Goal: Task Accomplishment & Management: Manage account settings

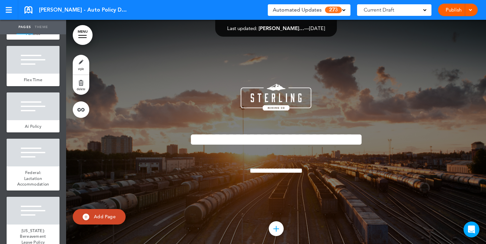
scroll to position [637, 0]
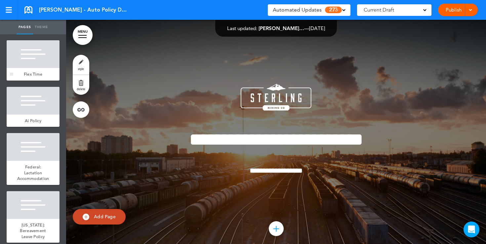
click at [40, 72] on span "Flex Time" at bounding box center [33, 74] width 19 height 6
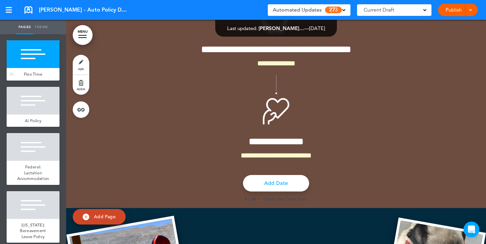
scroll to position [4619, 0]
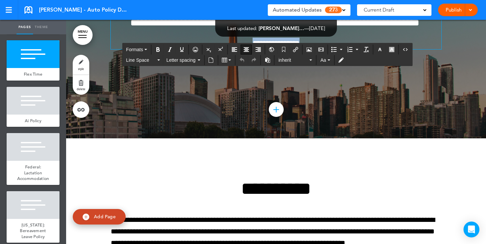
drag, startPoint x: 314, startPoint y: 168, endPoint x: 236, endPoint y: 167, distance: 78.0
click at [236, 49] on p "**********" at bounding box center [276, 44] width 331 height 12
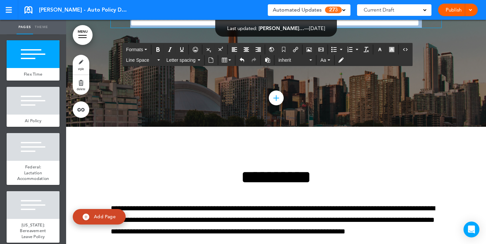
drag, startPoint x: 301, startPoint y: 151, endPoint x: 230, endPoint y: 101, distance: 86.8
click at [230, 28] on div "**********" at bounding box center [276, 0] width 331 height 55
click at [378, 51] on icon "button" at bounding box center [379, 49] width 5 height 5
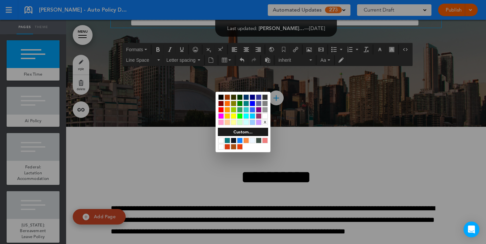
click at [219, 99] on div at bounding box center [221, 98] width 6 height 6
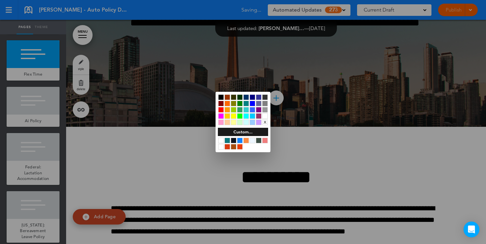
click at [177, 178] on div at bounding box center [243, 122] width 486 height 244
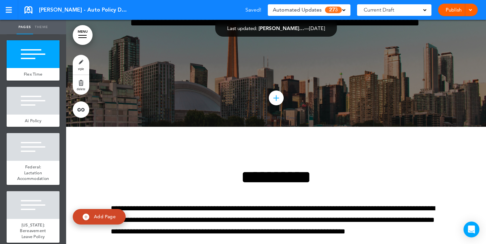
click at [78, 62] on link "style" at bounding box center [81, 65] width 17 height 20
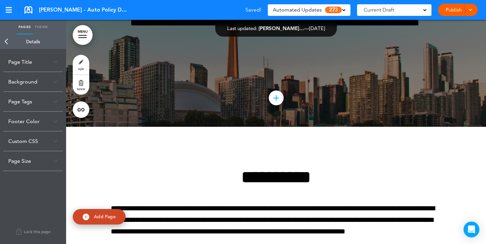
click at [56, 81] on img at bounding box center [55, 82] width 5 height 4
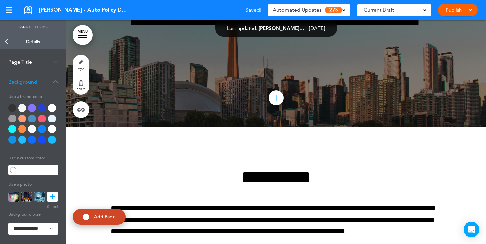
click at [53, 109] on div at bounding box center [52, 108] width 8 height 8
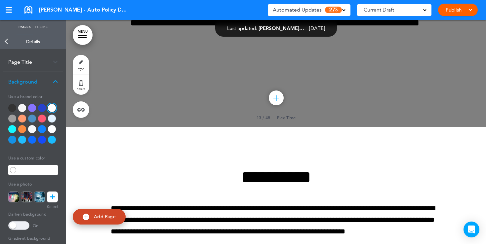
click at [24, 226] on span at bounding box center [18, 225] width 21 height 9
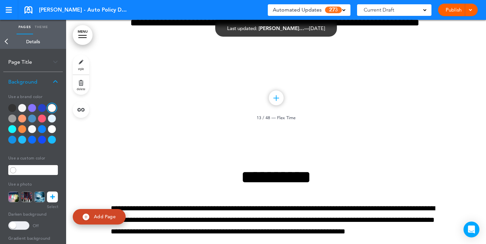
click at [7, 41] on link "Back" at bounding box center [6, 41] width 13 height 15
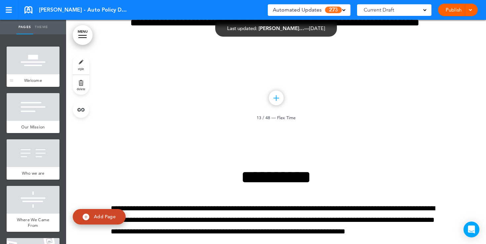
click at [40, 66] on div at bounding box center [33, 61] width 53 height 28
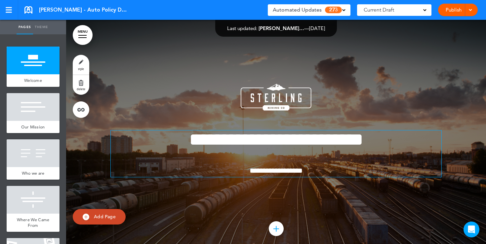
click at [315, 173] on p "**********" at bounding box center [276, 171] width 331 height 12
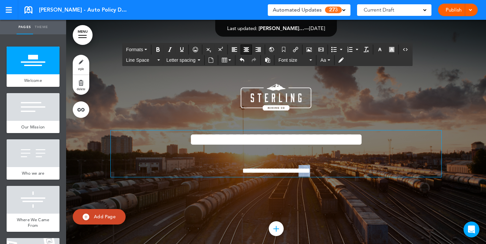
drag, startPoint x: 323, startPoint y: 172, endPoint x: 307, endPoint y: 171, distance: 15.9
click at [307, 171] on p "**********" at bounding box center [276, 171] width 331 height 12
click at [310, 173] on span "**********" at bounding box center [276, 170] width 68 height 7
click at [423, 11] on span at bounding box center [424, 9] width 3 height 3
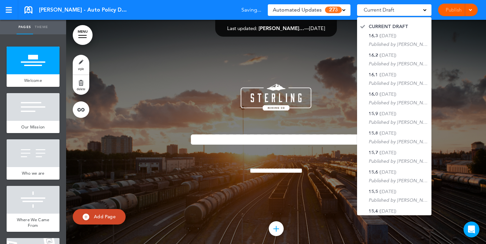
click at [343, 61] on div "**********" at bounding box center [276, 138] width 331 height 159
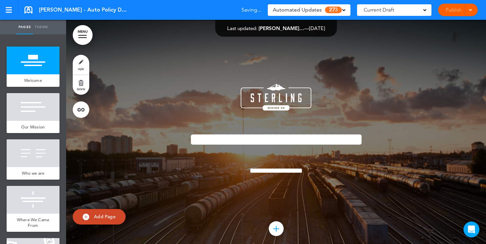
click at [345, 11] on div "Automated Updates 273" at bounding box center [309, 9] width 73 height 9
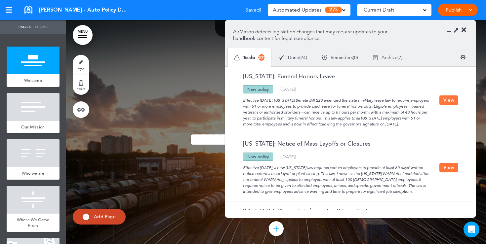
click at [465, 32] on icon at bounding box center [463, 30] width 5 height 7
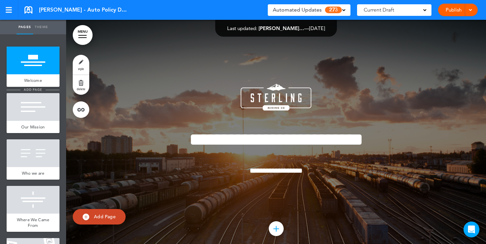
click at [25, 90] on span "add page" at bounding box center [32, 90] width 25 height 4
type input "********"
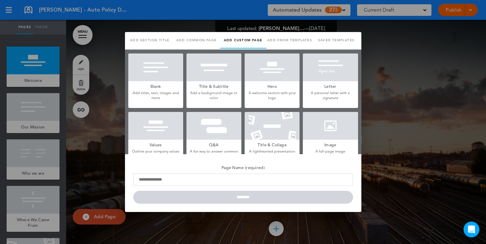
click at [107, 119] on div at bounding box center [243, 122] width 486 height 244
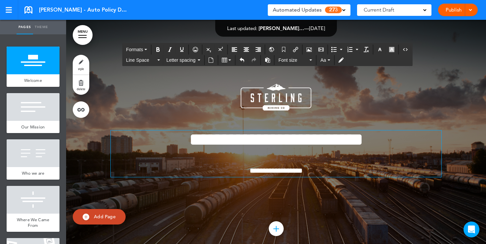
click at [288, 149] on span "**********" at bounding box center [276, 140] width 174 height 18
click at [317, 172] on p "**********" at bounding box center [276, 171] width 331 height 12
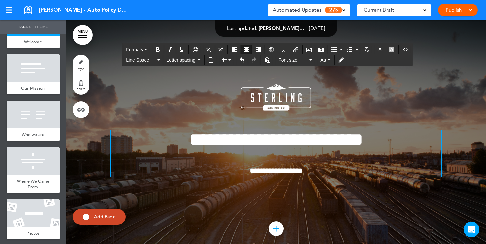
scroll to position [45, 0]
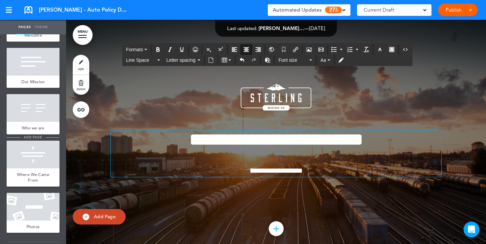
click at [29, 138] on span "add page" at bounding box center [32, 137] width 25 height 4
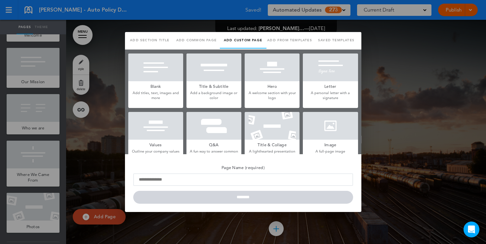
scroll to position [0, 0]
click at [156, 93] on p "Add titles, text, images and more" at bounding box center [155, 96] width 55 height 10
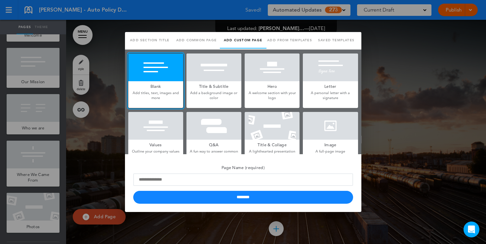
click at [74, 133] on div at bounding box center [243, 122] width 486 height 244
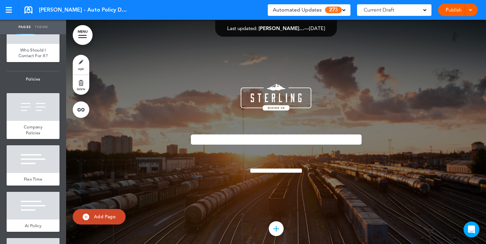
scroll to position [578, 0]
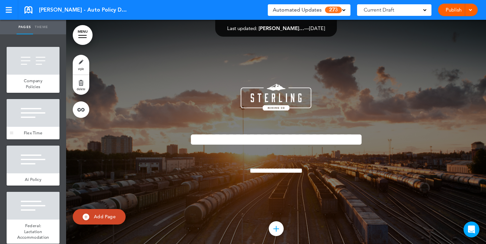
click at [34, 131] on span "Flex Time" at bounding box center [33, 133] width 19 height 6
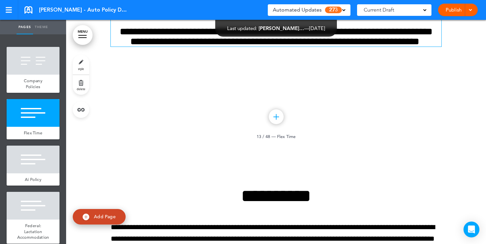
scroll to position [4619, 0]
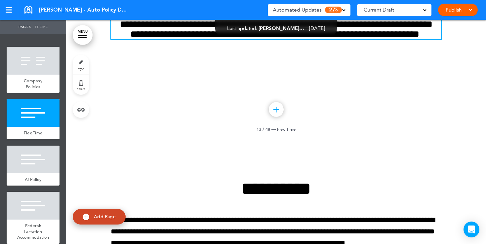
click at [292, 39] on h6 "**********" at bounding box center [276, 30] width 331 height 20
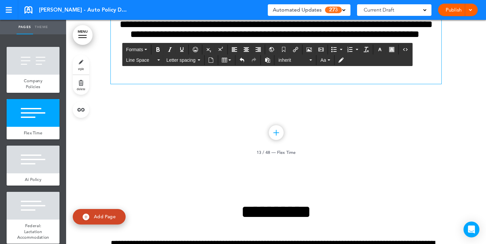
scroll to position [4607, 0]
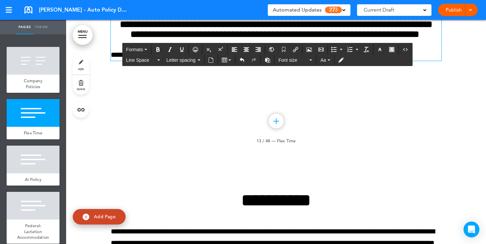
click at [170, 61] on p "**********" at bounding box center [276, 55] width 331 height 12
drag, startPoint x: 183, startPoint y: 180, endPoint x: 111, endPoint y: 180, distance: 72.1
click at [111, 61] on p "**********" at bounding box center [276, 55] width 331 height 12
click at [249, 51] on icon "Align center" at bounding box center [246, 49] width 5 height 5
click at [382, 51] on icon "button" at bounding box center [379, 49] width 5 height 5
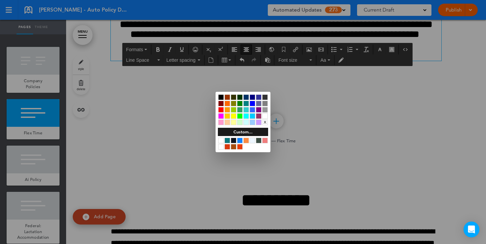
click at [219, 105] on div at bounding box center [221, 104] width 6 height 6
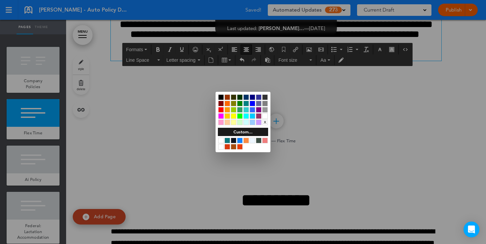
click at [272, 146] on div at bounding box center [243, 122] width 486 height 244
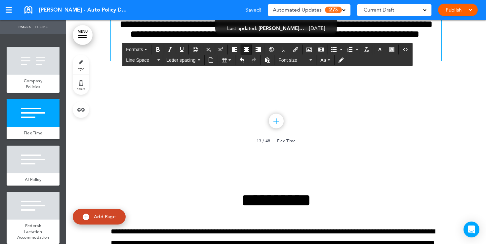
drag, startPoint x: 311, startPoint y: 180, endPoint x: 289, endPoint y: 180, distance: 21.5
click at [289, 61] on p "**********" at bounding box center [276, 55] width 331 height 12
click at [212, 61] on icon "Insert document" at bounding box center [210, 60] width 5 height 5
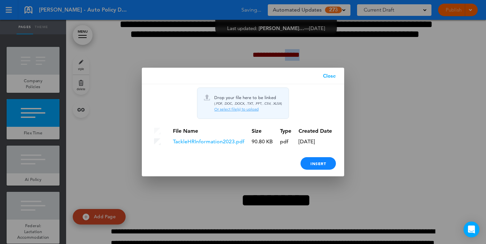
click at [330, 78] on link "Close" at bounding box center [329, 76] width 29 height 17
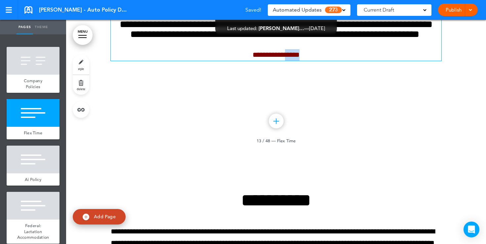
click at [314, 61] on p "**********" at bounding box center [276, 55] width 331 height 12
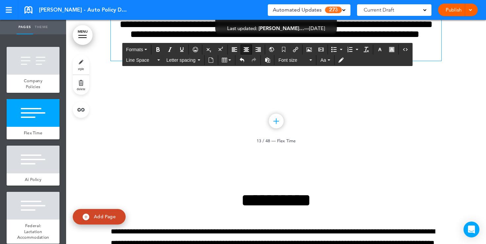
click at [85, 71] on link "style" at bounding box center [81, 65] width 17 height 20
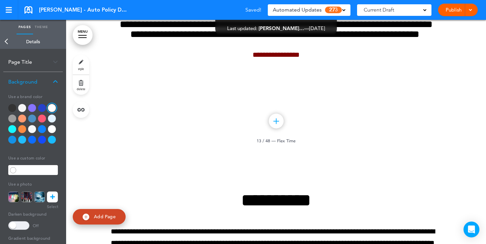
click at [22, 118] on div at bounding box center [22, 119] width 8 height 8
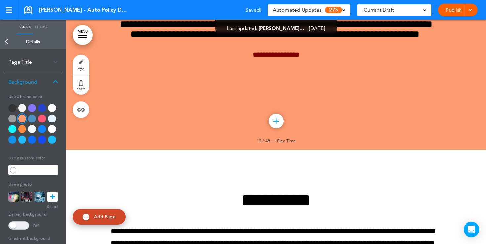
click at [23, 131] on div at bounding box center [22, 129] width 8 height 8
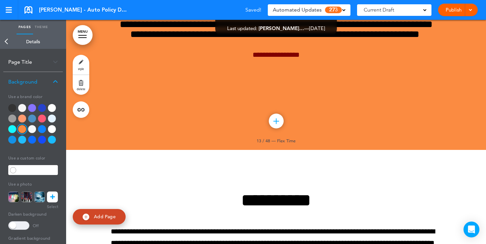
click at [27, 132] on div at bounding box center [33, 125] width 50 height 42
click at [31, 141] on div at bounding box center [32, 140] width 8 height 8
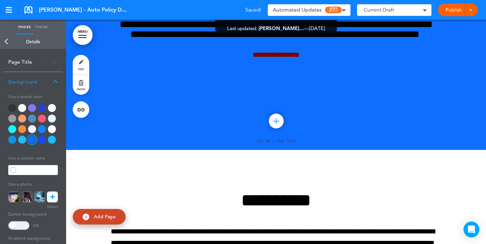
click at [44, 127] on div at bounding box center [42, 129] width 8 height 8
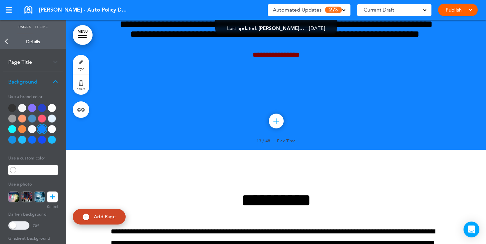
click at [55, 198] on link at bounding box center [52, 197] width 11 height 11
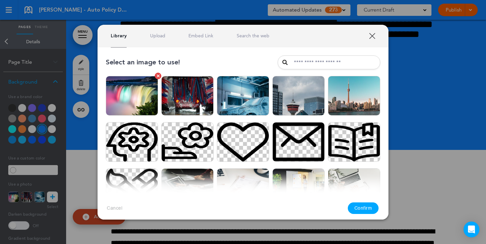
click at [143, 103] on img at bounding box center [132, 96] width 52 height 40
click at [365, 213] on button "Confirm" at bounding box center [363, 209] width 31 height 12
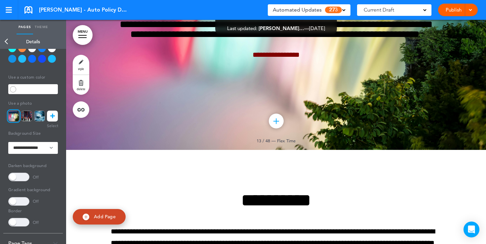
scroll to position [104, 0]
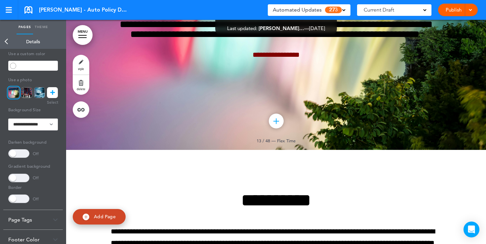
click at [20, 155] on span at bounding box center [18, 153] width 21 height 9
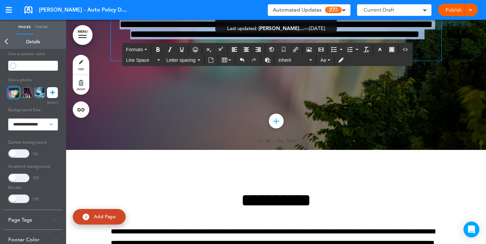
drag, startPoint x: 316, startPoint y: 179, endPoint x: 232, endPoint y: 112, distance: 107.4
click at [232, 61] on div "**********" at bounding box center [276, 23] width 331 height 76
click at [382, 53] on button "button" at bounding box center [380, 49] width 11 height 9
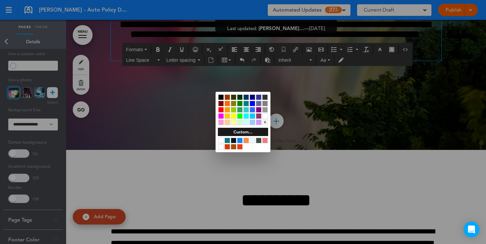
click at [266, 117] on div at bounding box center [265, 116] width 6 height 6
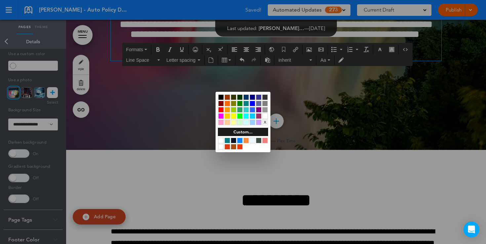
click at [356, 119] on div at bounding box center [243, 122] width 486 height 244
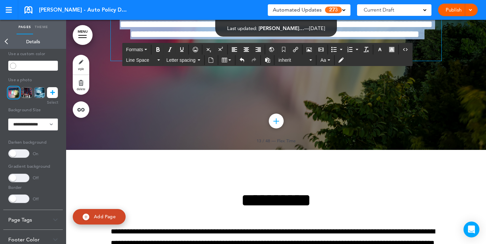
drag, startPoint x: 315, startPoint y: 180, endPoint x: 232, endPoint y: 113, distance: 106.5
click at [232, 61] on div "**********" at bounding box center [276, 23] width 331 height 76
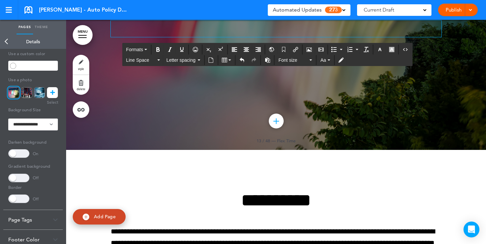
scroll to position [4607, 0]
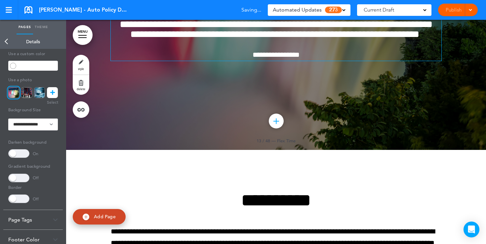
click at [454, 11] on div "Publish Publish Preview Draft" at bounding box center [458, 10] width 40 height 13
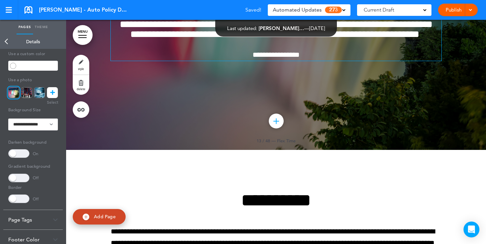
click at [454, 11] on link "Publish" at bounding box center [453, 10] width 21 height 13
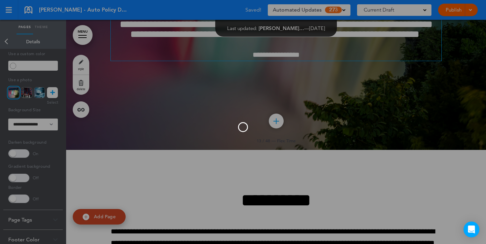
scroll to position [0, 0]
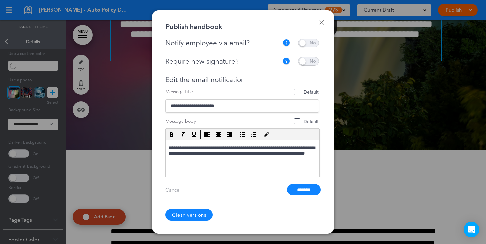
click at [306, 41] on span at bounding box center [308, 43] width 21 height 9
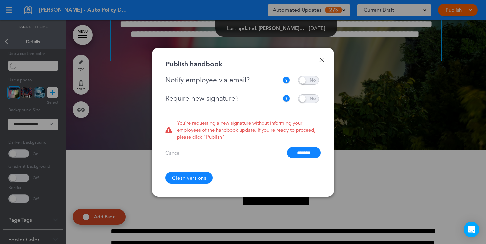
click at [303, 79] on span at bounding box center [308, 80] width 21 height 9
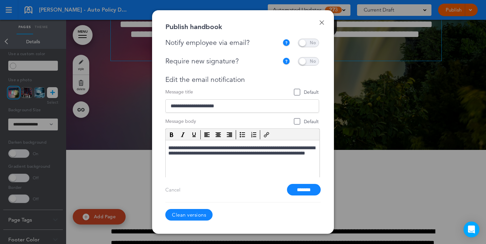
click at [309, 63] on span at bounding box center [308, 61] width 21 height 9
click at [310, 42] on span at bounding box center [308, 43] width 21 height 9
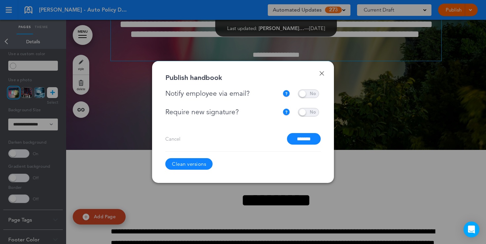
click at [307, 96] on span at bounding box center [308, 94] width 21 height 9
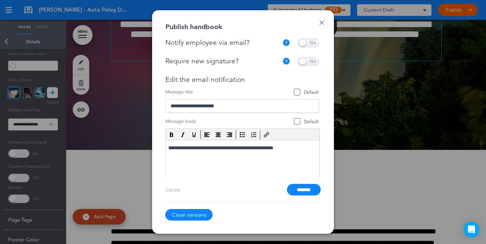
click at [309, 58] on span at bounding box center [308, 61] width 21 height 9
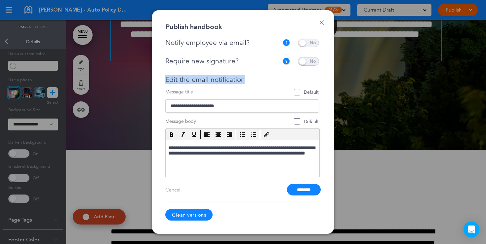
drag, startPoint x: 250, startPoint y: 80, endPoint x: 160, endPoint y: 78, distance: 89.9
click at [160, 78] on div "Done Publish handbook Notify employee via email? If this handbook is ready to v…" at bounding box center [243, 122] width 182 height 224
click at [299, 190] on input "*******" at bounding box center [304, 190] width 34 height 12
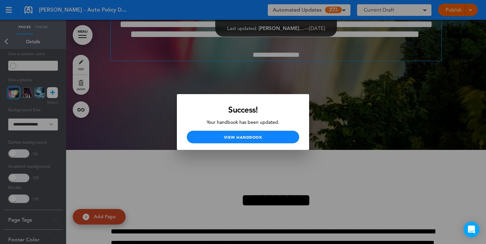
click at [421, 38] on div at bounding box center [243, 122] width 486 height 244
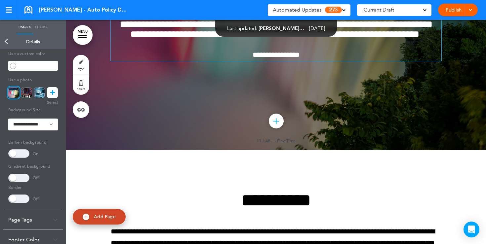
click at [451, 7] on link "Publish" at bounding box center [453, 10] width 21 height 13
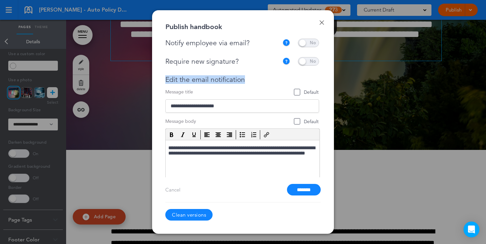
drag, startPoint x: 249, startPoint y: 77, endPoint x: 166, endPoint y: 79, distance: 83.3
click at [166, 79] on div "Edit the email notification" at bounding box center [242, 80] width 154 height 8
click at [359, 88] on div at bounding box center [243, 122] width 486 height 244
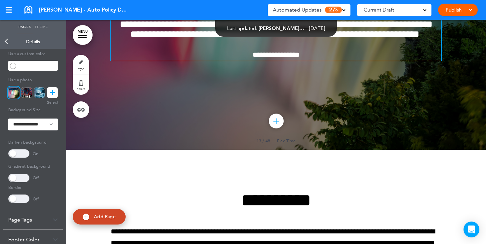
click at [343, 10] on span at bounding box center [343, 9] width 3 height 3
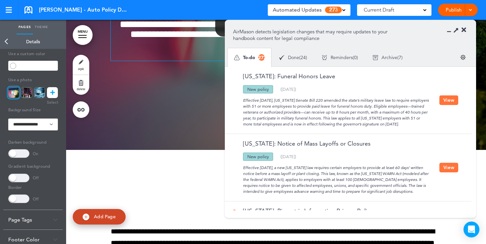
click at [324, 81] on div "Illinois: Funeral Honors Leave" at bounding box center [336, 79] width 206 height 12
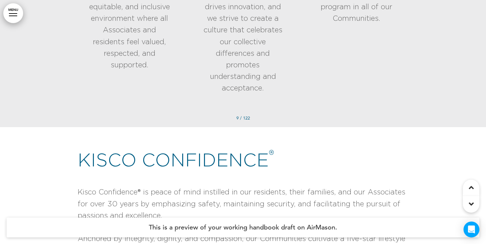
scroll to position [2439, 0]
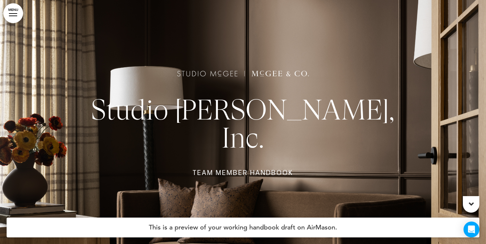
click at [18, 16] on link "MENU" at bounding box center [13, 13] width 20 height 20
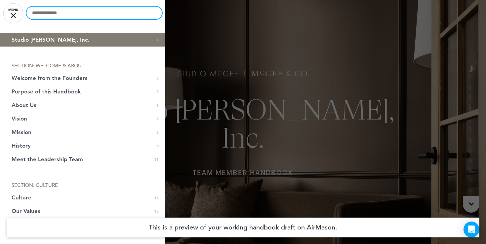
click at [51, 13] on input "text" at bounding box center [94, 13] width 136 height 13
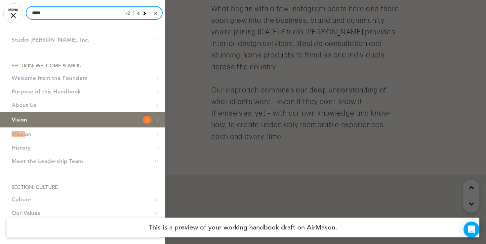
scroll to position [1623, 0]
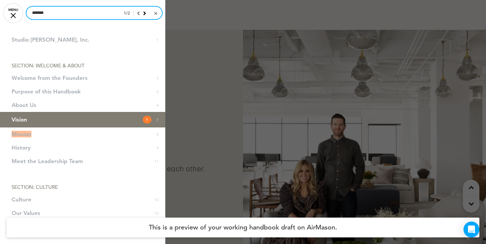
type input "*******"
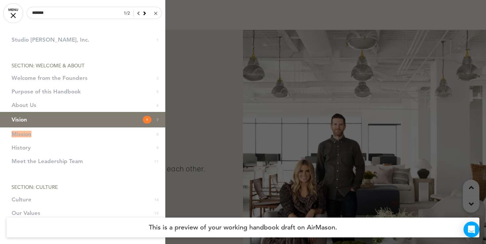
click at [152, 15] on div "1 / 2" at bounding box center [140, 13] width 43 height 13
click at [156, 15] on link at bounding box center [155, 13] width 5 height 7
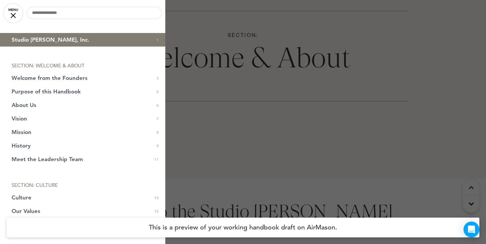
scroll to position [0, 0]
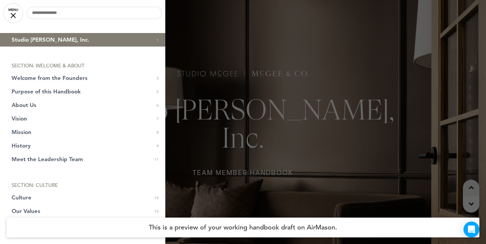
click at [61, 41] on span "Studio McGee, Inc." at bounding box center [51, 40] width 78 height 6
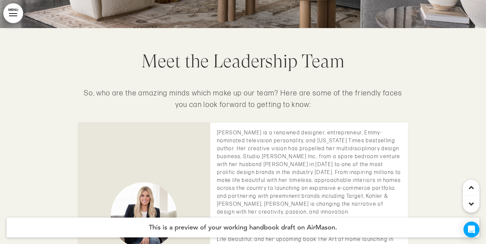
scroll to position [3288, 0]
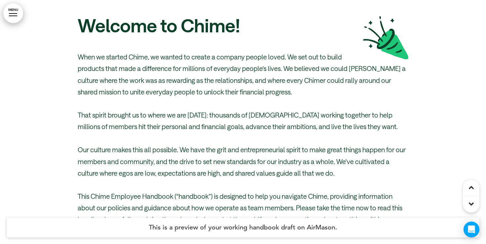
scroll to position [373, 0]
click at [19, 14] on link "MENU" at bounding box center [13, 13] width 20 height 20
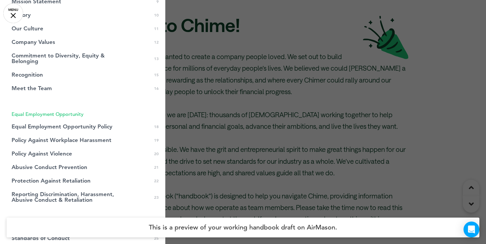
scroll to position [156, 0]
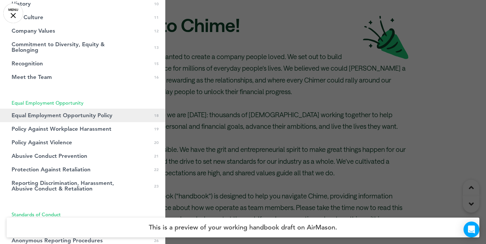
click at [40, 117] on span "Equal Employment Opportunity Policy" at bounding box center [62, 116] width 101 height 6
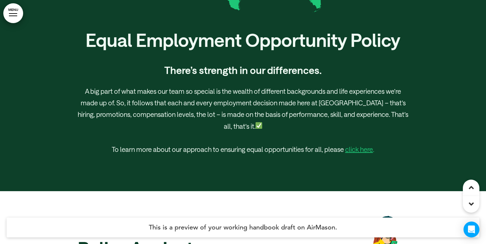
scroll to position [9058, 0]
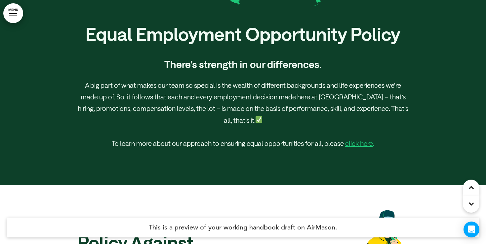
click at [2, 15] on div at bounding box center [243, 15] width 486 height 340
click at [12, 15] on link "MENU" at bounding box center [13, 13] width 20 height 20
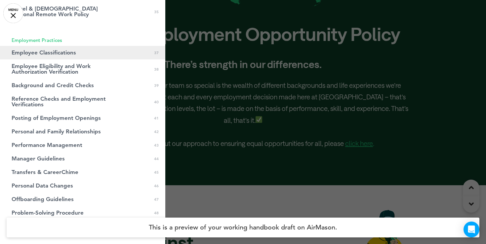
scroll to position [528, 0]
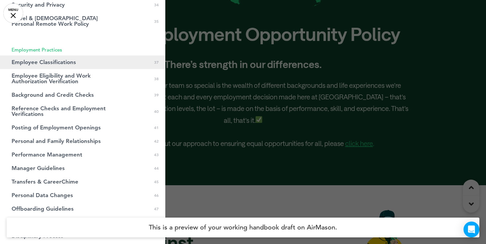
click at [52, 57] on link "Employee Classifications 0 37" at bounding box center [82, 63] width 165 height 14
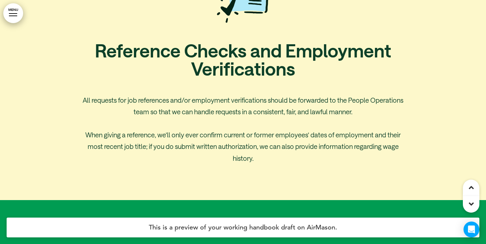
scroll to position [15100, 0]
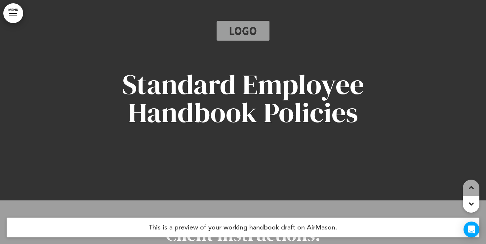
scroll to position [50, 0]
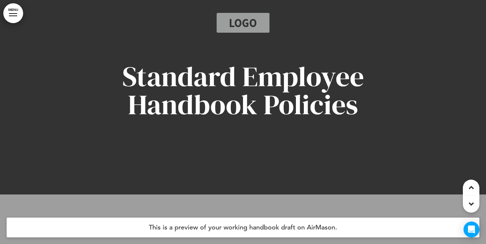
click at [13, 14] on link "MENU" at bounding box center [13, 13] width 20 height 20
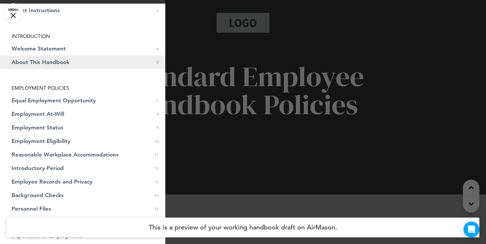
scroll to position [55, 0]
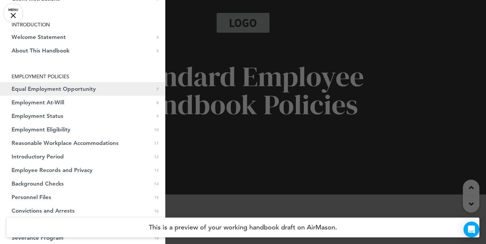
click at [54, 91] on span "Equal Employment Opportunity" at bounding box center [54, 89] width 84 height 6
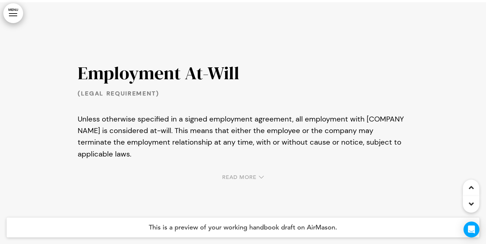
scroll to position [2250, 0]
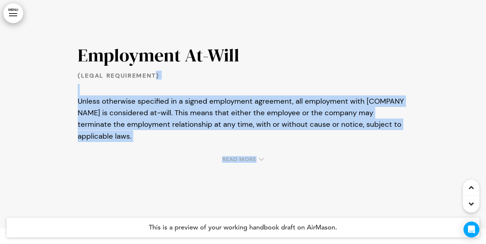
drag, startPoint x: 157, startPoint y: 75, endPoint x: 62, endPoint y: 75, distance: 94.9
click at [62, 75] on div "Employment At-Will (Legal Requirement) Unless otherwise specified in a signed e…" at bounding box center [243, 106] width 486 height 244
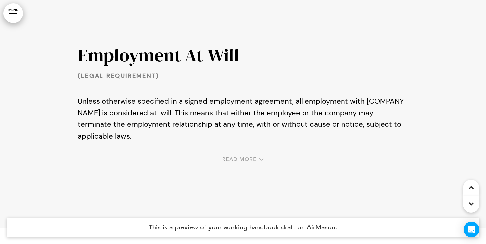
click at [131, 76] on span "(Legal Requirement)" at bounding box center [119, 76] width 82 height 8
click at [235, 160] on span "Read More" at bounding box center [239, 159] width 34 height 5
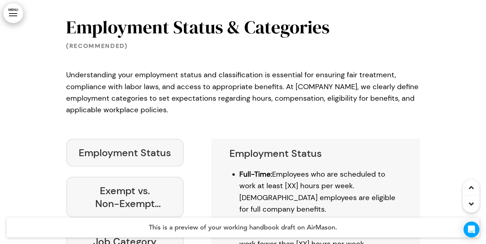
scroll to position [2698, 0]
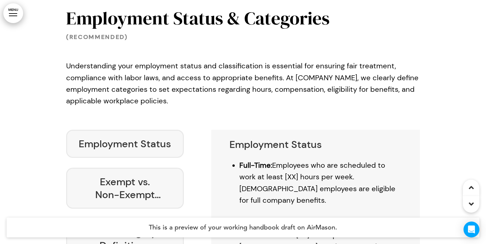
click at [17, 18] on link "MENU" at bounding box center [13, 13] width 20 height 20
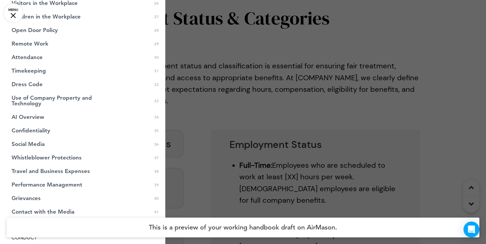
scroll to position [415, 0]
click at [40, 73] on span "Timekeeping" at bounding box center [29, 71] width 34 height 6
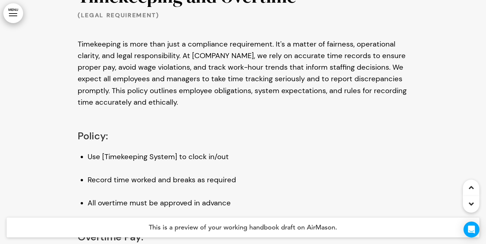
scroll to position [9481, 0]
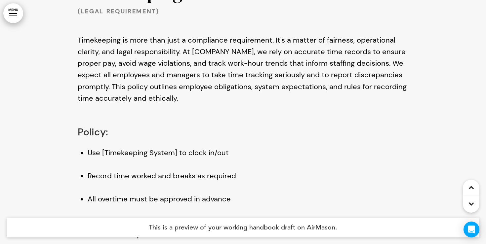
click at [16, 21] on link "MENU" at bounding box center [13, 13] width 20 height 20
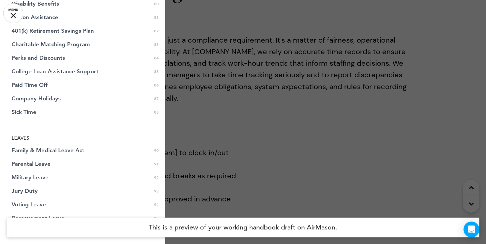
scroll to position [1202, 0]
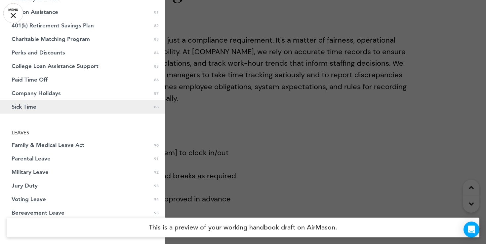
click at [40, 106] on link "Sick Time 0 88" at bounding box center [82, 107] width 165 height 14
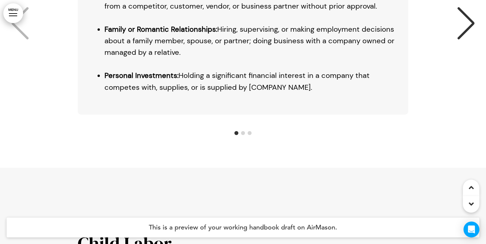
scroll to position [27519, 0]
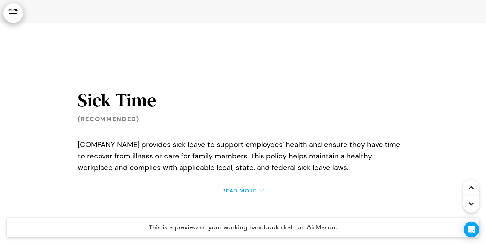
click at [236, 188] on span "Read More" at bounding box center [239, 190] width 34 height 5
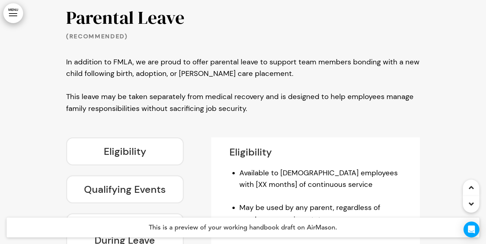
scroll to position [28591, 0]
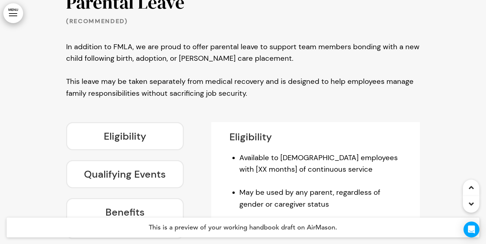
click at [11, 15] on link "MENU" at bounding box center [13, 13] width 20 height 20
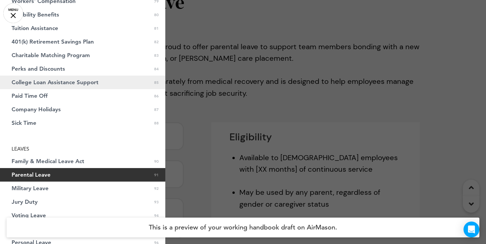
scroll to position [1182, 0]
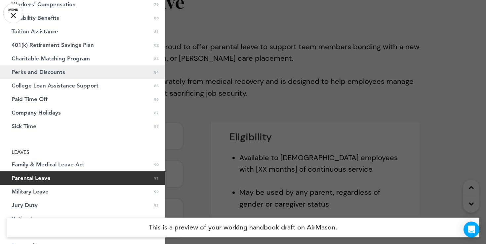
click at [41, 73] on span "Perks and Discounts" at bounding box center [39, 72] width 54 height 6
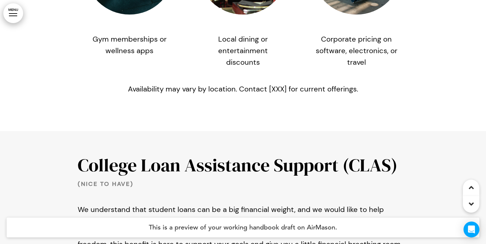
scroll to position [26428, 0]
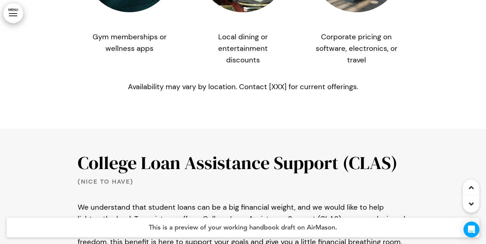
click at [19, 14] on link "MENU" at bounding box center [13, 13] width 20 height 20
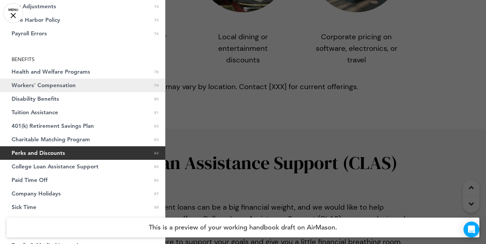
scroll to position [1095, 0]
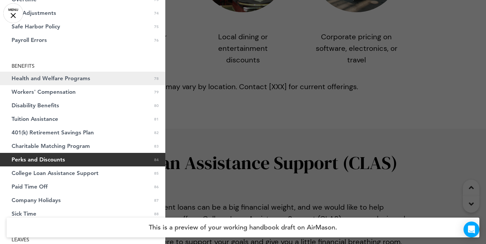
click at [39, 81] on span "Health and Welfare Programs" at bounding box center [51, 79] width 79 height 6
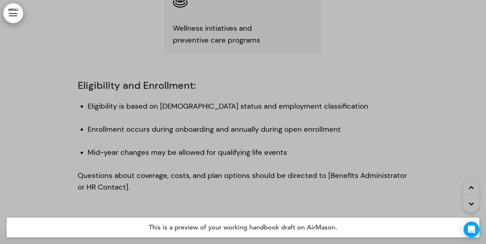
scroll to position [24121, 0]
